Goal: Find specific page/section: Find specific page/section

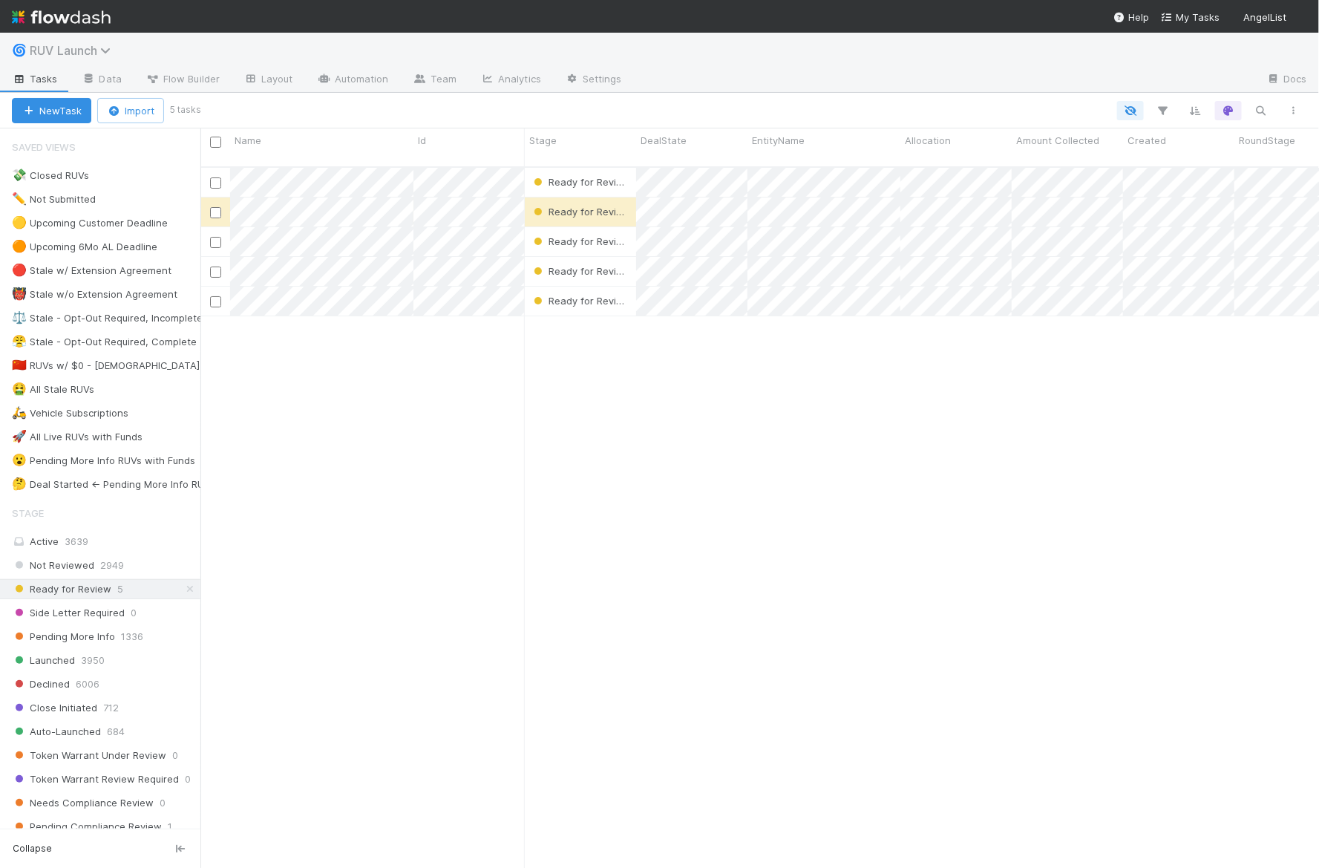
click at [80, 46] on span "RUV Launch" at bounding box center [74, 50] width 89 height 15
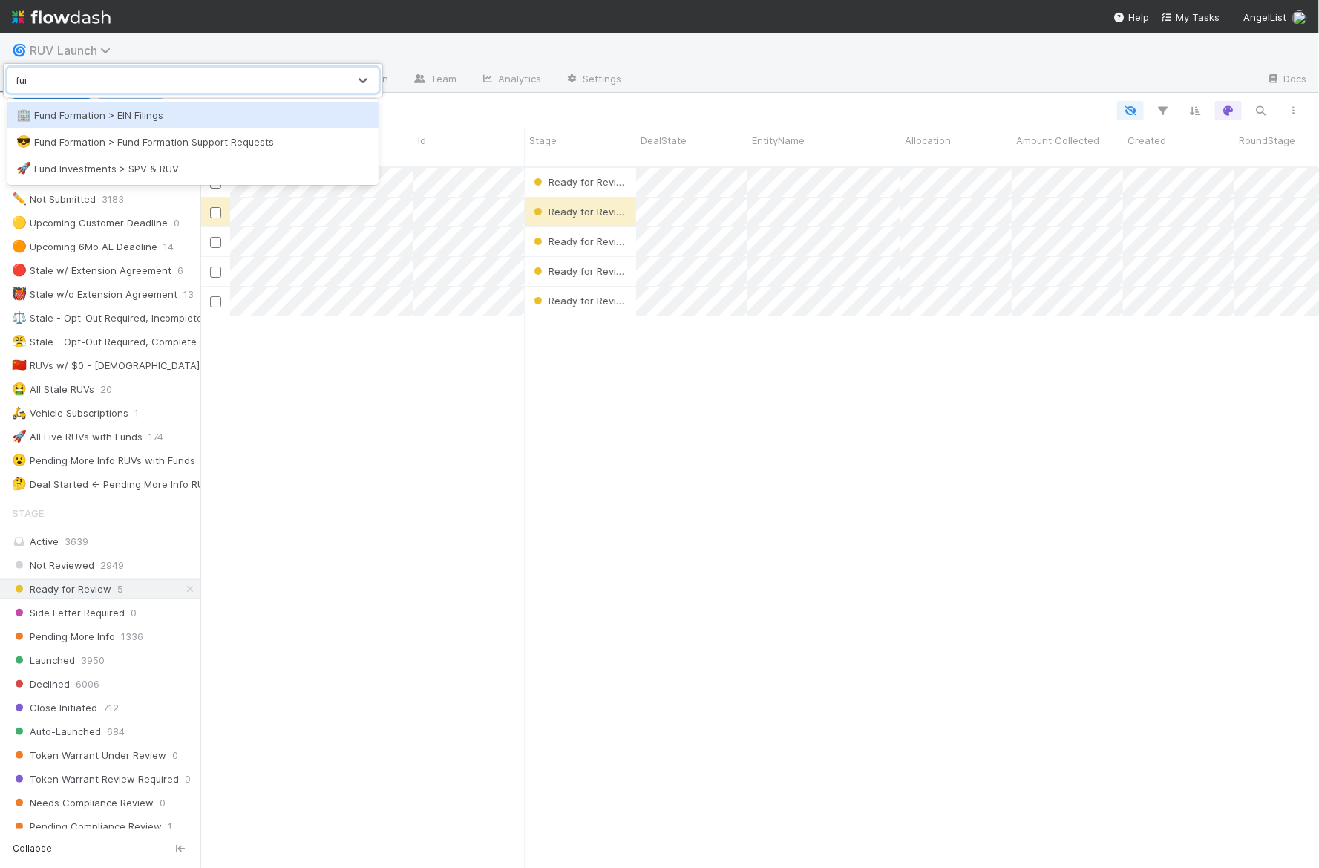
type input "fund"
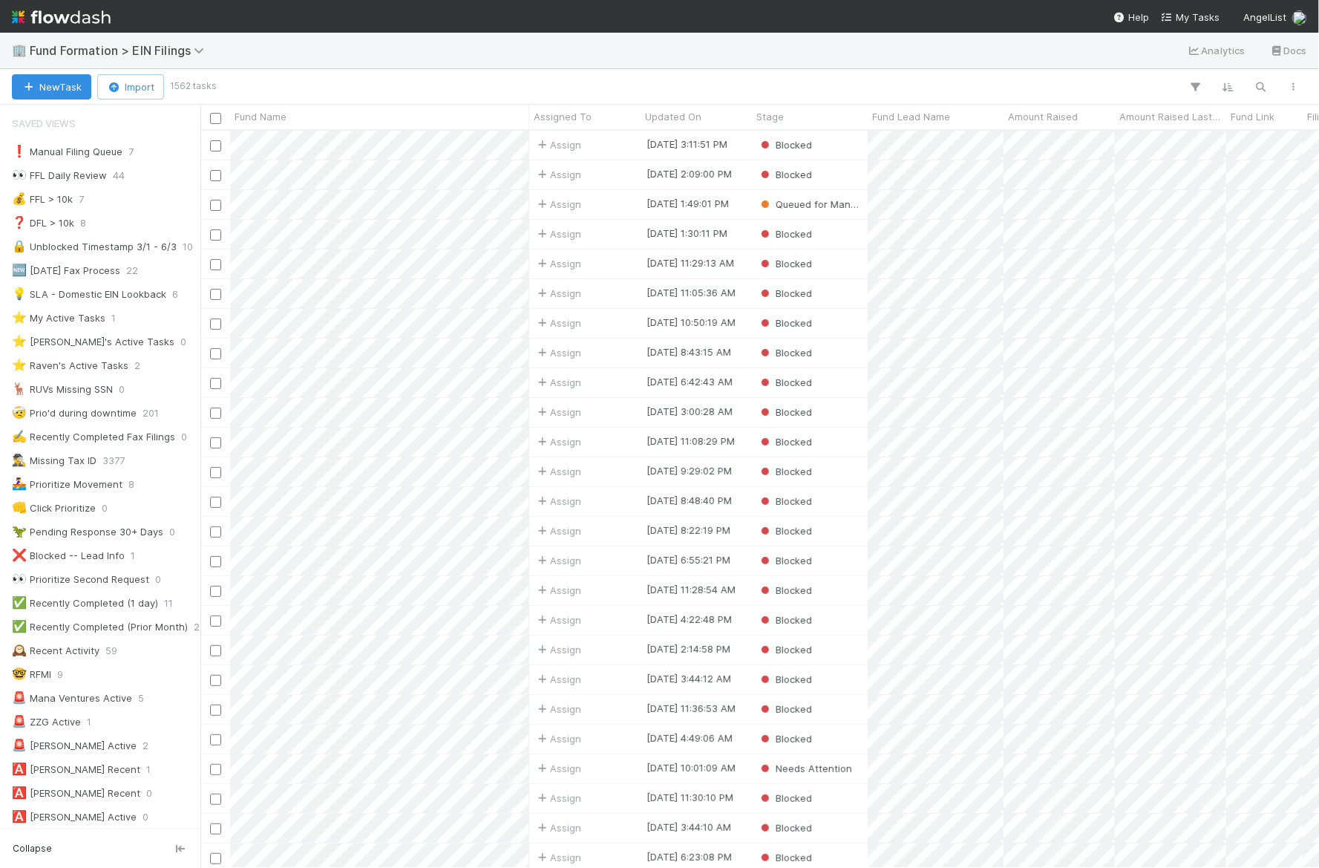
click at [97, 831] on div "🥖 Stale RUV Tasks (2024)" at bounding box center [76, 840] width 128 height 19
